Goal: Task Accomplishment & Management: Manage account settings

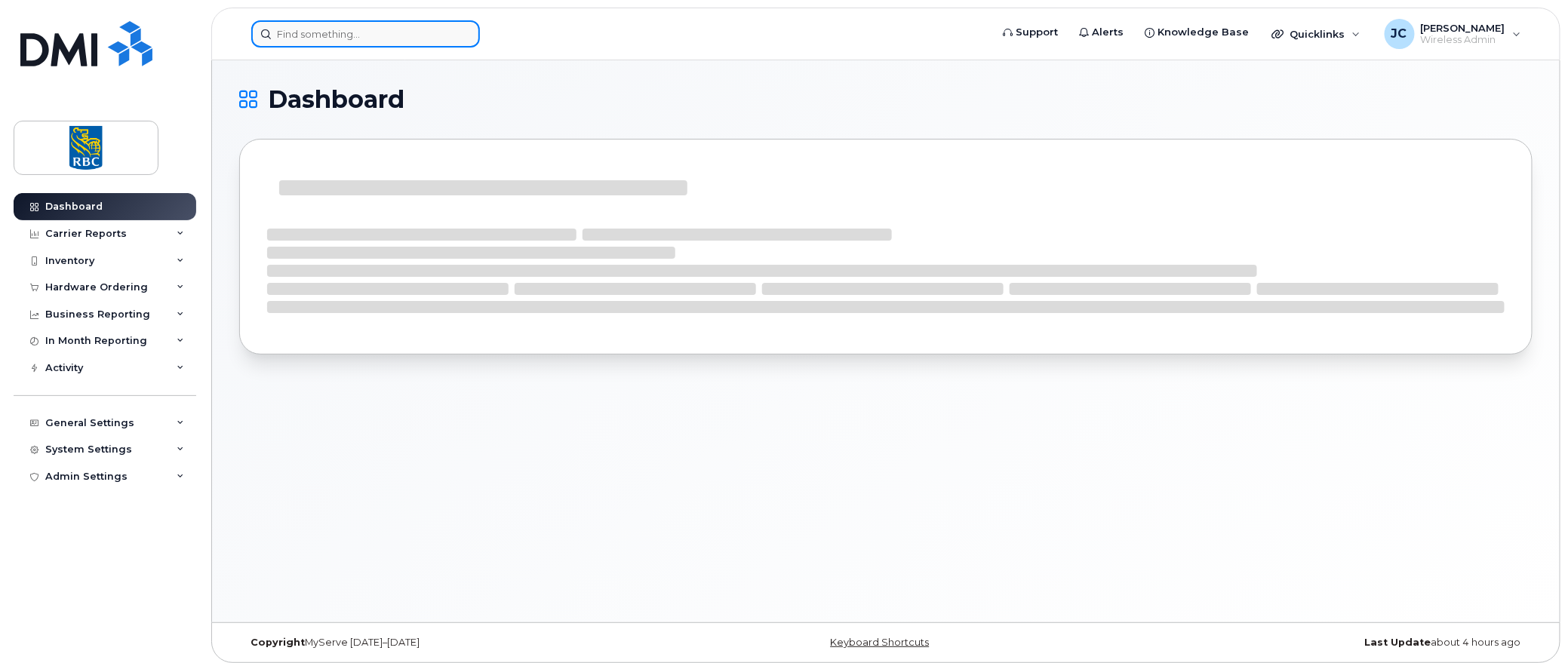
drag, startPoint x: 0, startPoint y: 0, endPoint x: 352, endPoint y: 35, distance: 353.7
click at [352, 35] on input at bounding box center [365, 33] width 229 height 28
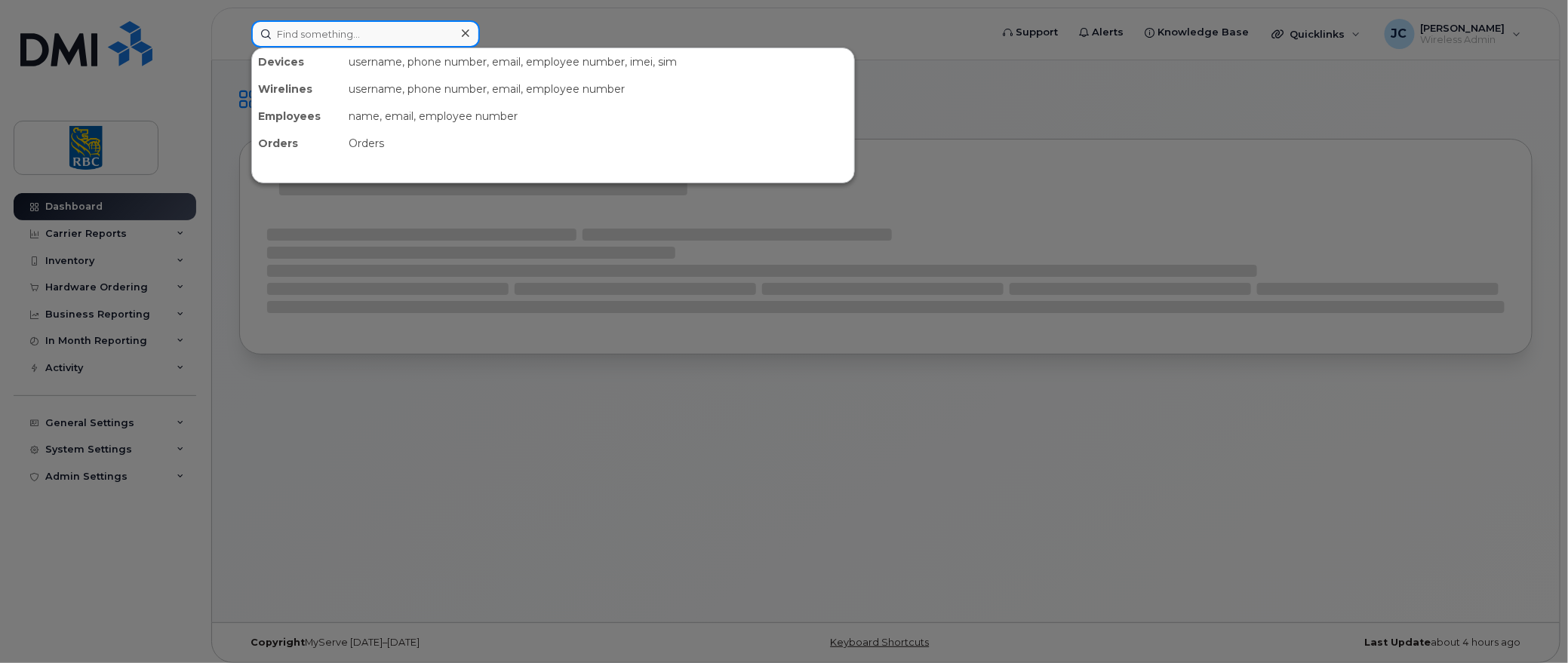
paste input "4164368359"
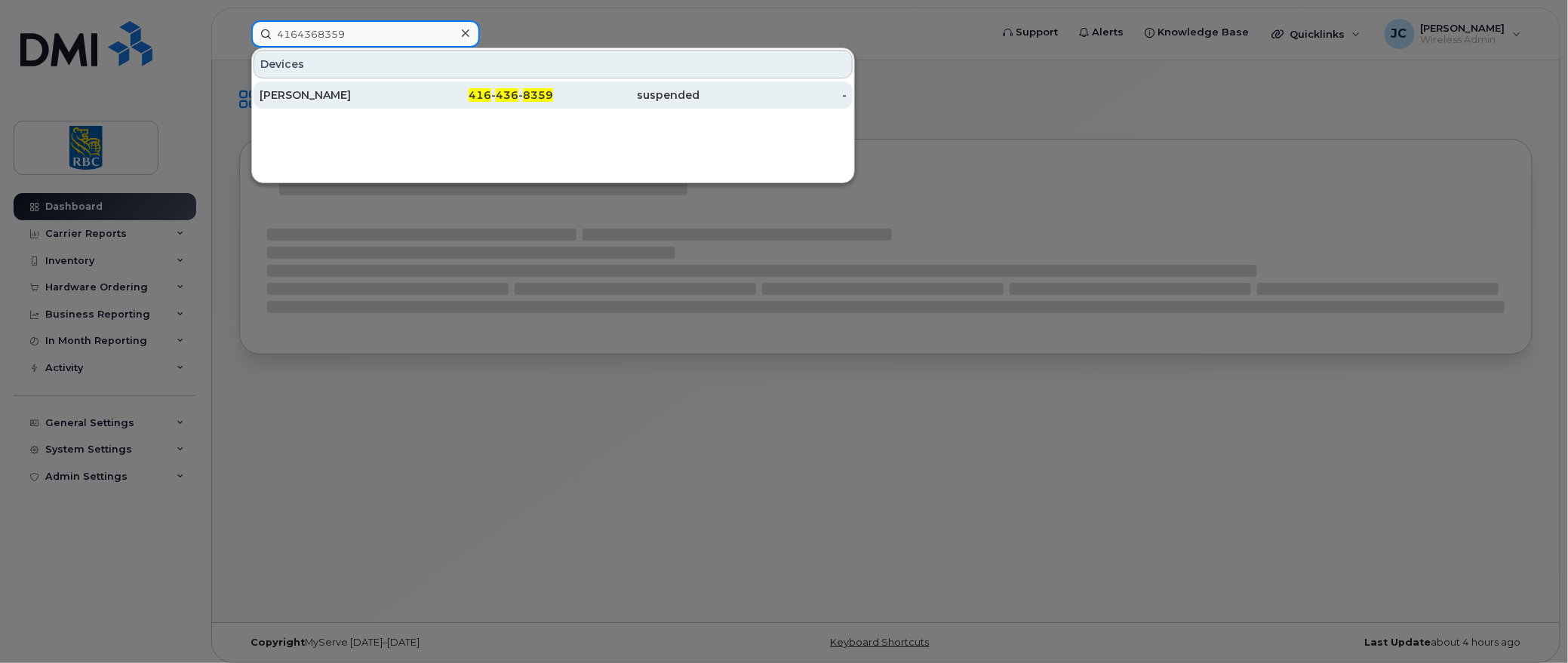
type input "4164368359"
click at [314, 91] on div "[PERSON_NAME]" at bounding box center [333, 95] width 147 height 15
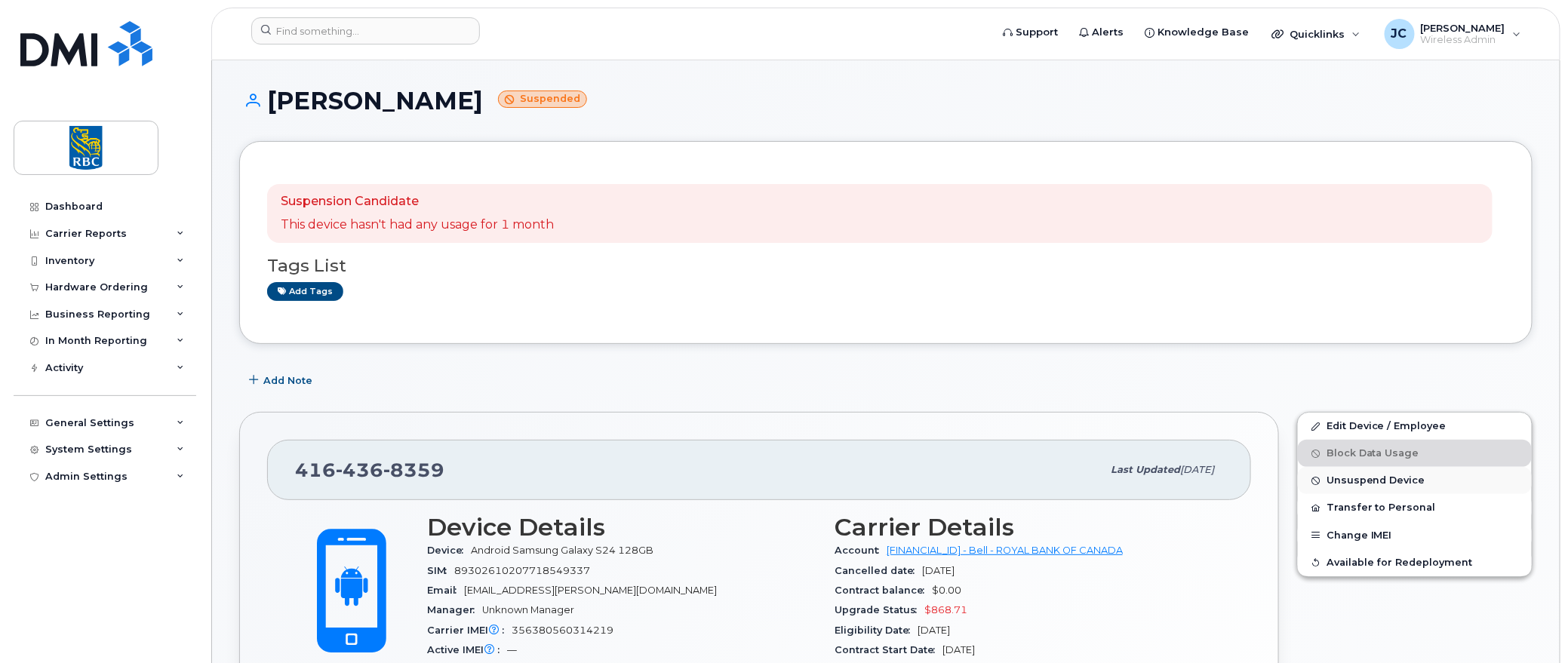
click at [1363, 479] on span "Unsuspend Device" at bounding box center [1375, 481] width 99 height 12
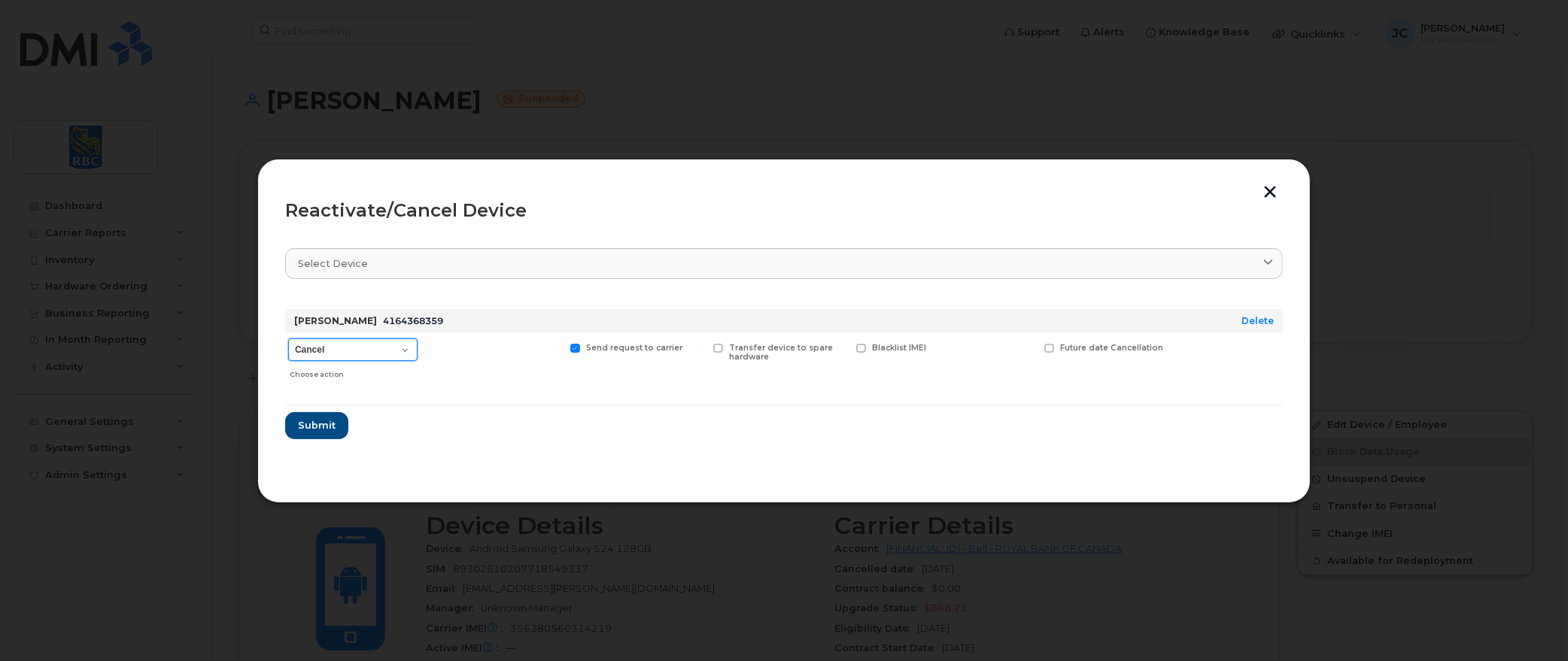
click at [407, 347] on select "Cancel Suspend - Extend Suspension Reactivate" at bounding box center [353, 349] width 130 height 22
select select "[object Object]"
click at [288, 338] on select "Cancel Suspend - Extend Suspension Reactivate" at bounding box center [353, 349] width 130 height 22
click at [304, 426] on span "Submit" at bounding box center [315, 425] width 37 height 14
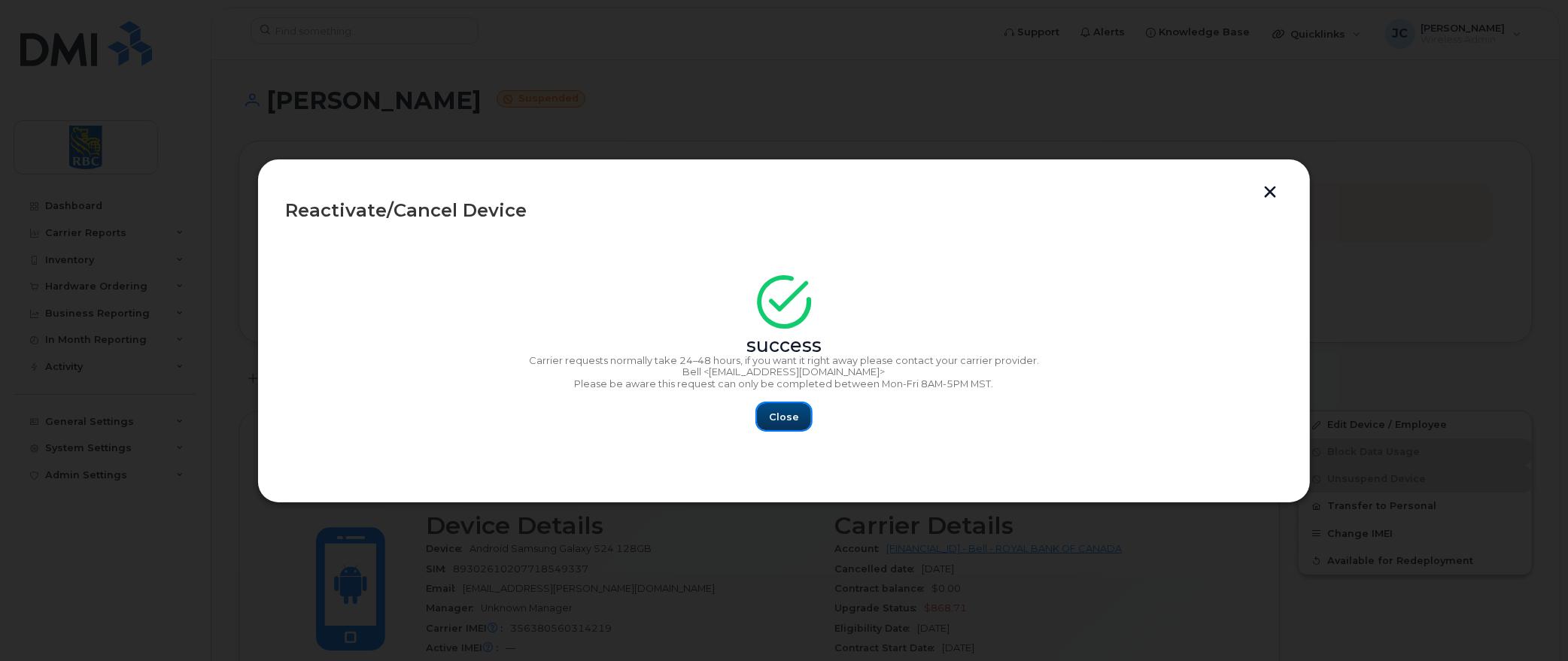
click at [779, 414] on span "Close" at bounding box center [784, 417] width 30 height 14
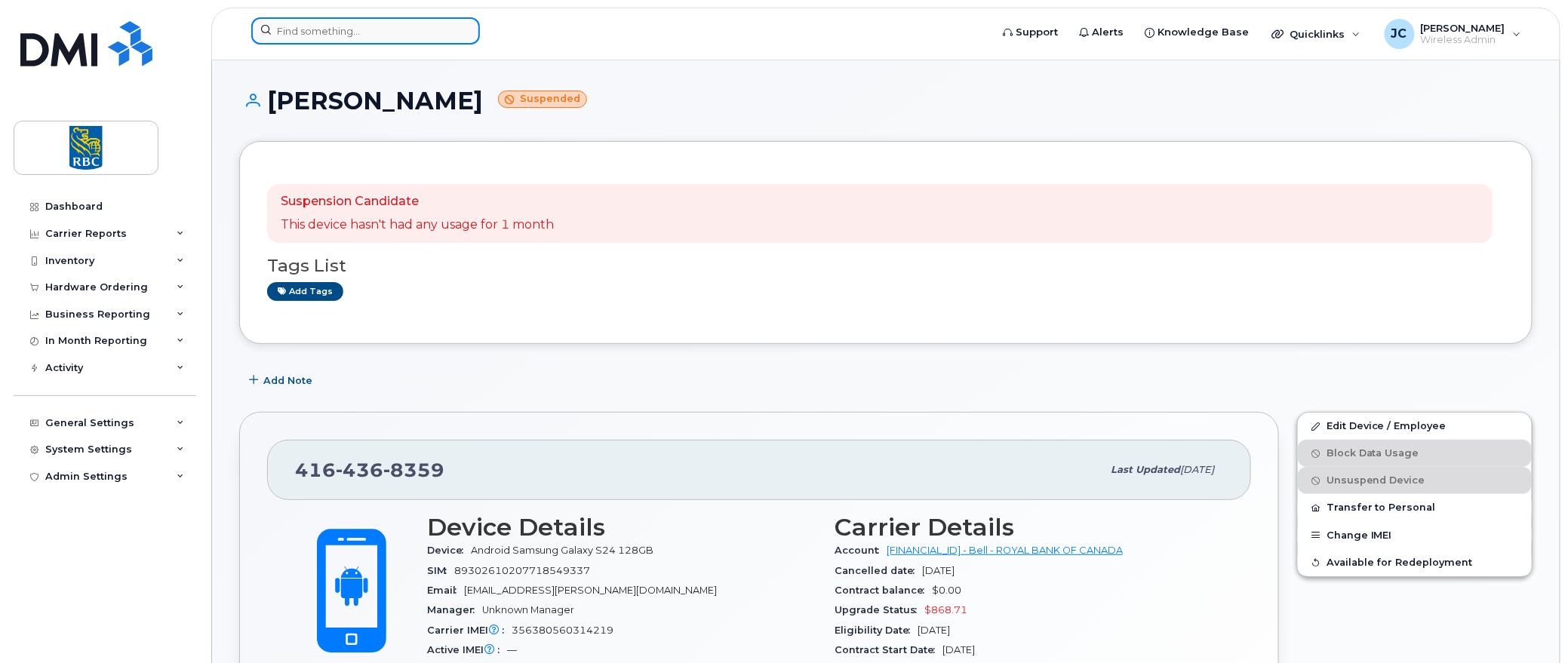
click at [348, 29] on input at bounding box center [365, 31] width 229 height 28
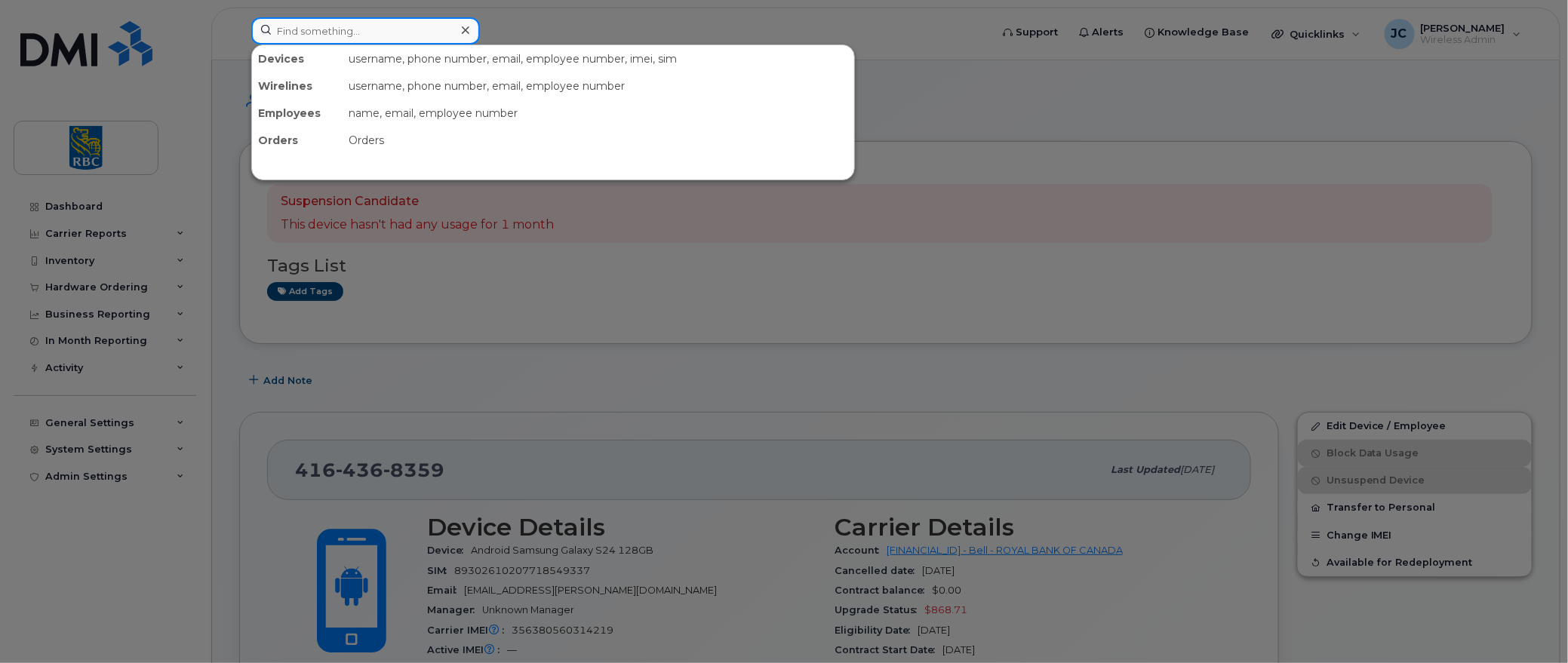
paste input "4164368359"
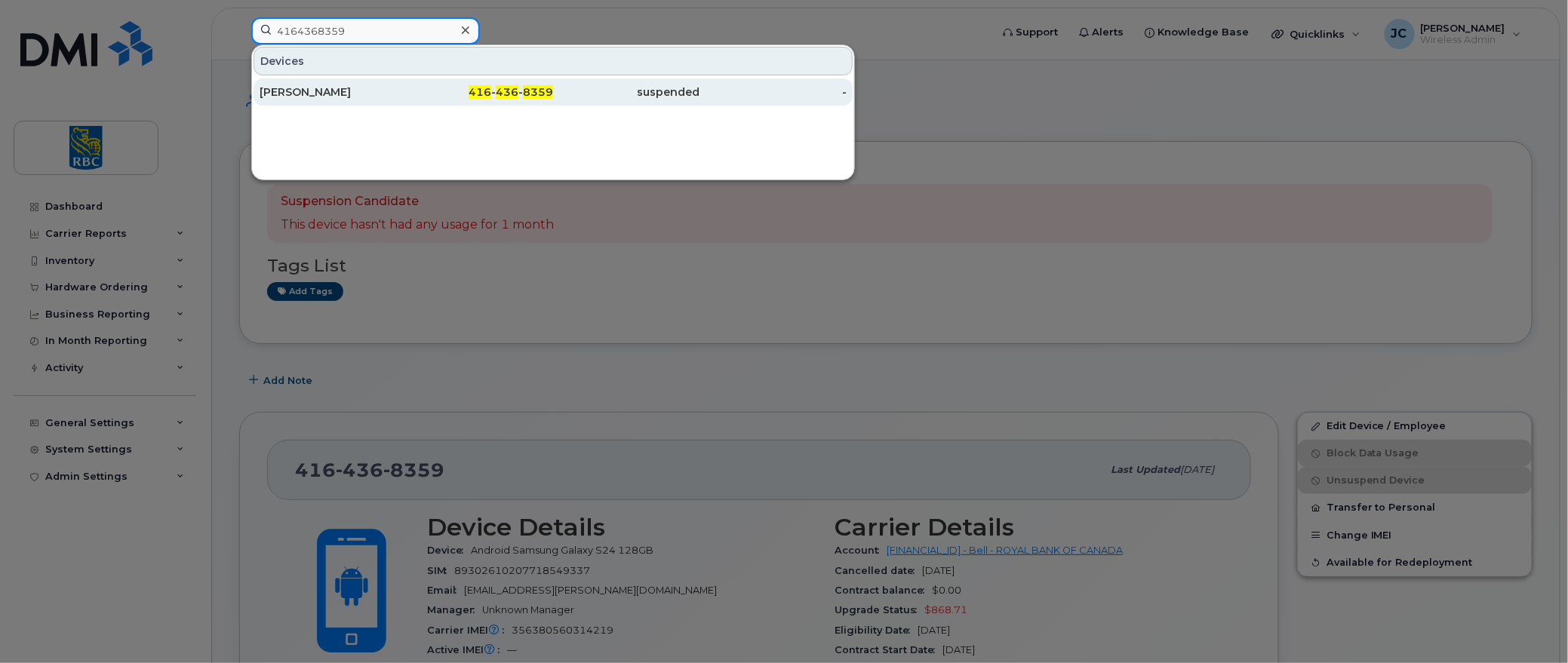
type input "4164368359"
click at [305, 82] on div "[PERSON_NAME]" at bounding box center [333, 92] width 147 height 28
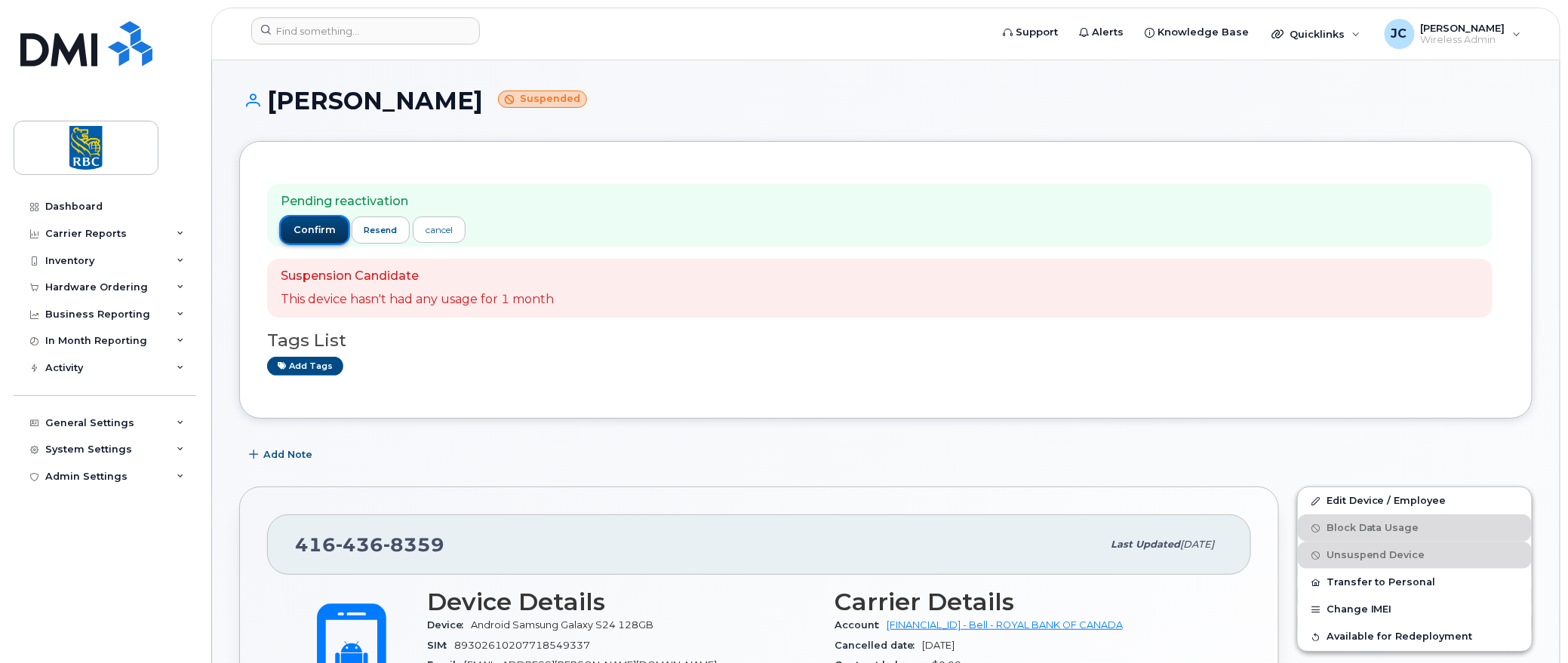
click at [314, 224] on span "confirm" at bounding box center [314, 230] width 43 height 13
